Goal: Transaction & Acquisition: Purchase product/service

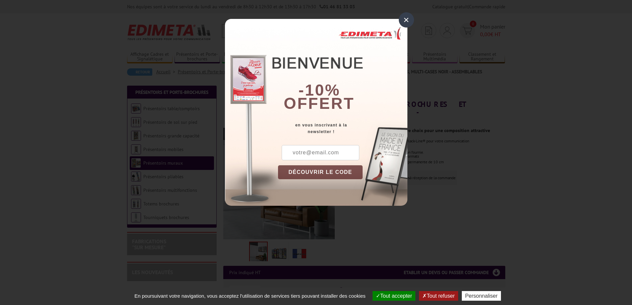
click at [398, 21] on div "× -10% offert en vous inscrivant à la newsletter ! DÉCOUVRIR LE CODE Copier le …" at bounding box center [316, 112] width 182 height 187
click at [402, 21] on div "×" at bounding box center [406, 19] width 15 height 15
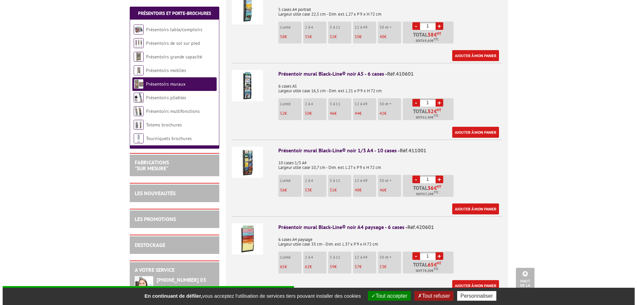
scroll to position [332, 0]
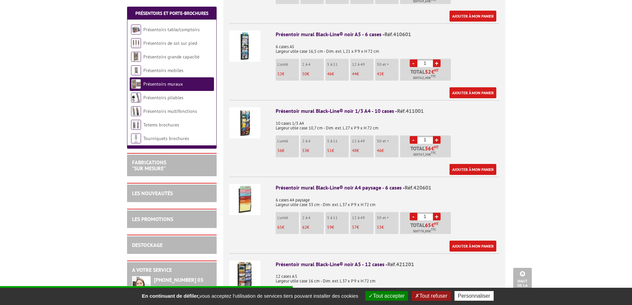
click at [289, 140] on li "L'unité 56 €" at bounding box center [287, 146] width 23 height 22
click at [303, 107] on div "Présentoir mural Black-Line® noir 1/3 A4 - 10 cases - Réf.411001" at bounding box center [388, 111] width 224 height 8
click at [467, 164] on link "Ajouter à mon panier" at bounding box center [472, 169] width 47 height 11
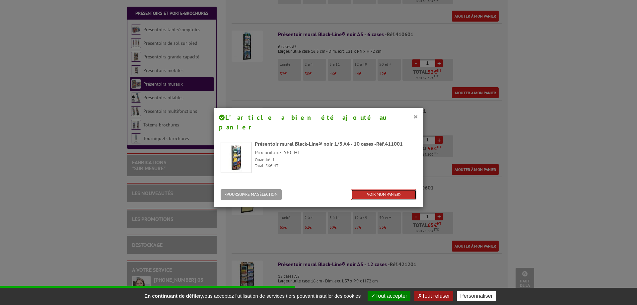
click at [378, 189] on link "VOIR MON PANIER" at bounding box center [383, 194] width 65 height 11
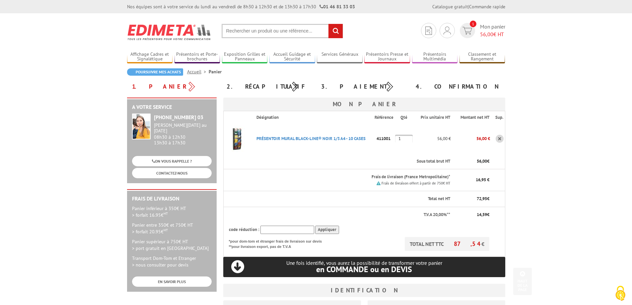
scroll to position [248, 0]
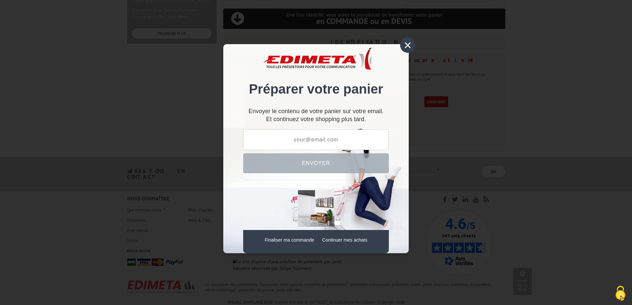
click at [406, 46] on div "×" at bounding box center [407, 44] width 15 height 15
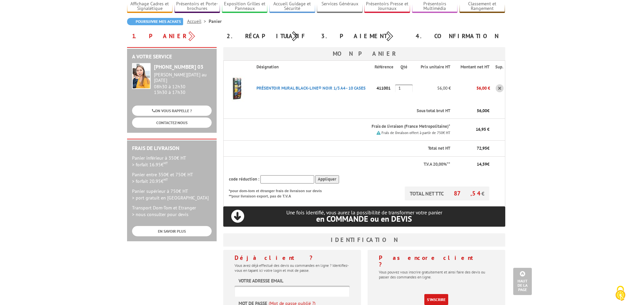
scroll to position [49, 0]
